Goal: Task Accomplishment & Management: Use online tool/utility

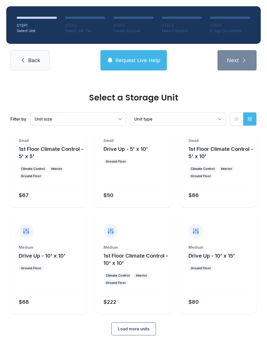
scroll to position [28, 0]
click at [129, 332] on span "Load more units" at bounding box center [134, 329] width 32 height 6
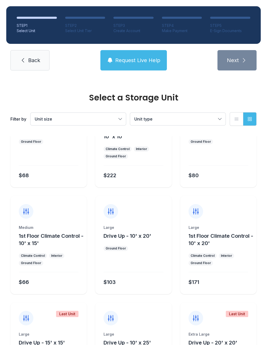
scroll to position [153, 0]
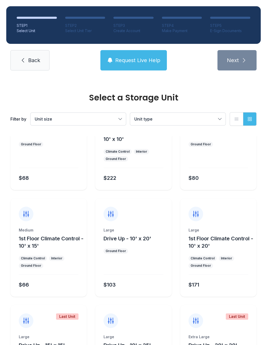
click at [33, 257] on div "Climate Control" at bounding box center [33, 259] width 24 height 4
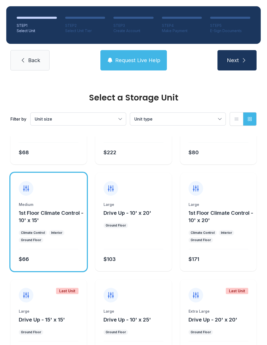
scroll to position [176, 0]
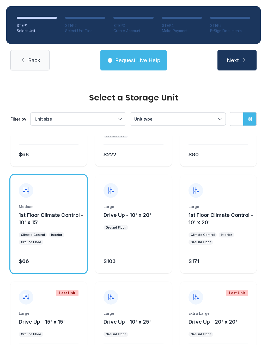
click at [29, 59] on span "Back" at bounding box center [34, 60] width 12 height 7
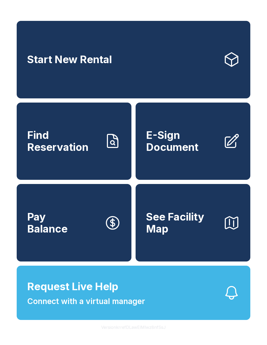
click at [215, 159] on link "E-Sign Document" at bounding box center [193, 142] width 115 height 78
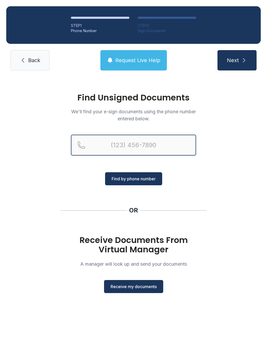
click at [161, 143] on input "Reservation phone number" at bounding box center [133, 145] width 125 height 21
type input "[PHONE_NUMBER]"
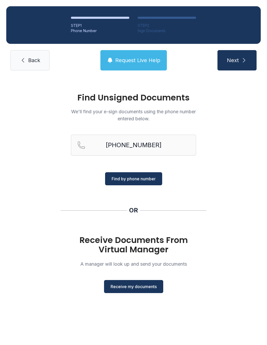
click at [149, 174] on button "Find by phone number" at bounding box center [133, 178] width 57 height 13
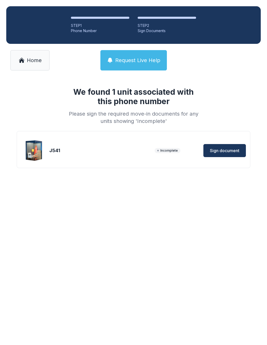
click at [230, 149] on span "Sign document" at bounding box center [225, 151] width 30 height 6
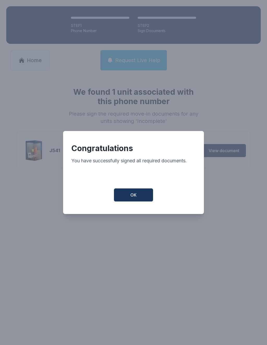
click at [137, 194] on button "OK" at bounding box center [133, 195] width 39 height 13
